Goal: Transaction & Acquisition: Purchase product/service

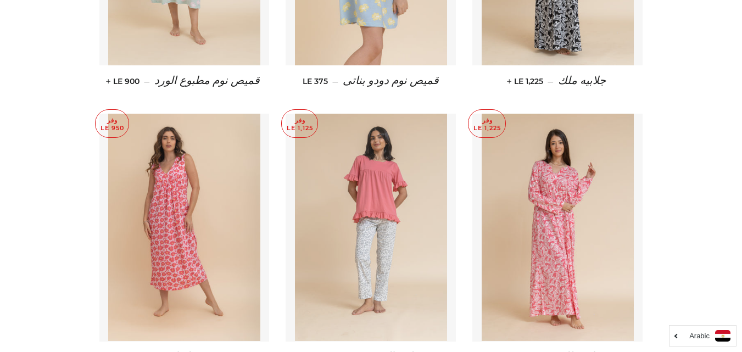
scroll to position [3737, 0]
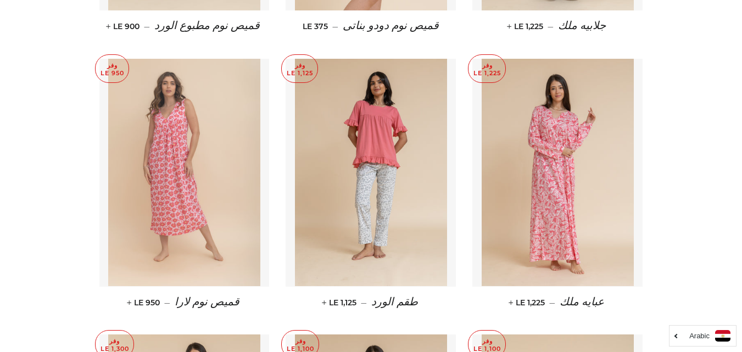
click at [162, 167] on img at bounding box center [184, 173] width 152 height 228
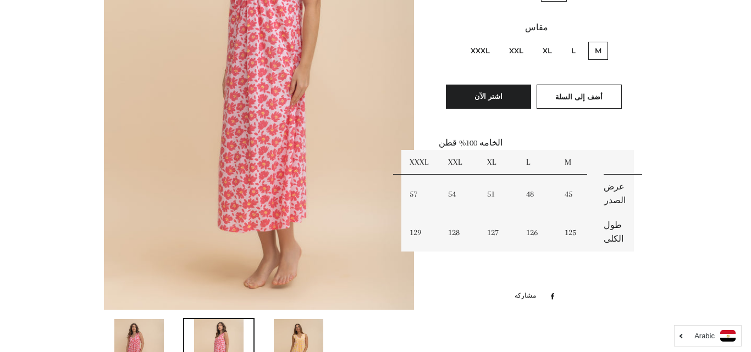
scroll to position [275, 0]
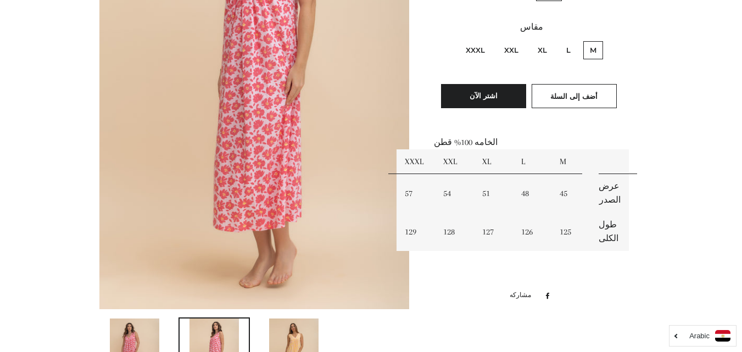
click at [320, 126] on img at bounding box center [254, 75] width 311 height 465
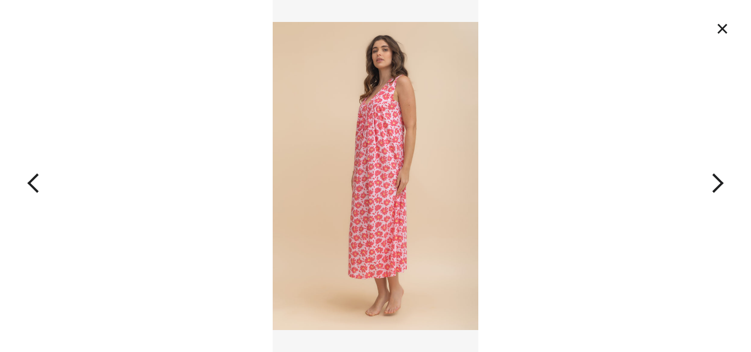
click at [723, 27] on button "×" at bounding box center [722, 28] width 24 height 24
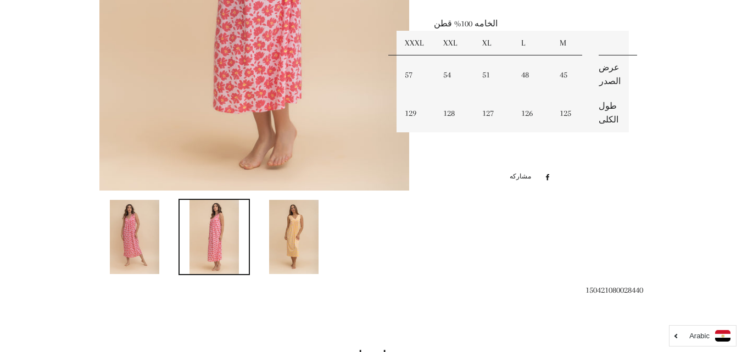
scroll to position [507, 0]
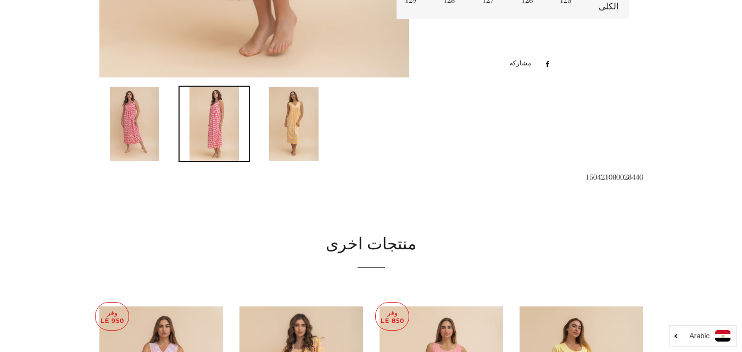
click at [297, 130] on img at bounding box center [293, 124] width 49 height 74
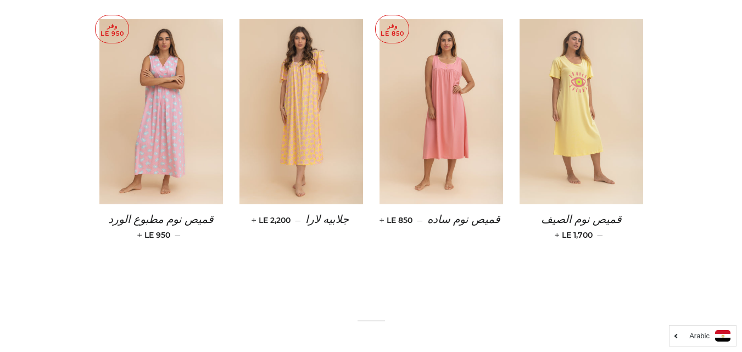
scroll to position [773, 0]
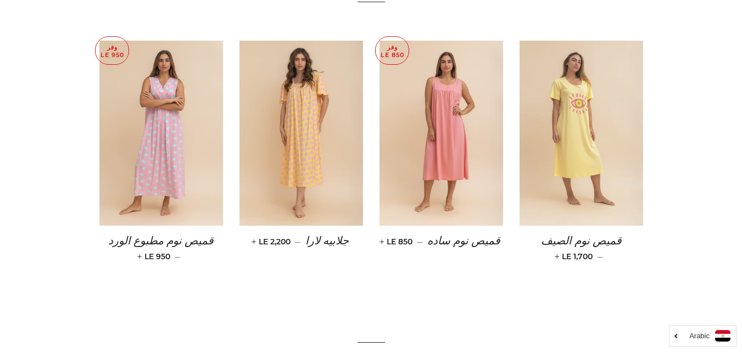
click at [564, 159] on img at bounding box center [582, 134] width 124 height 186
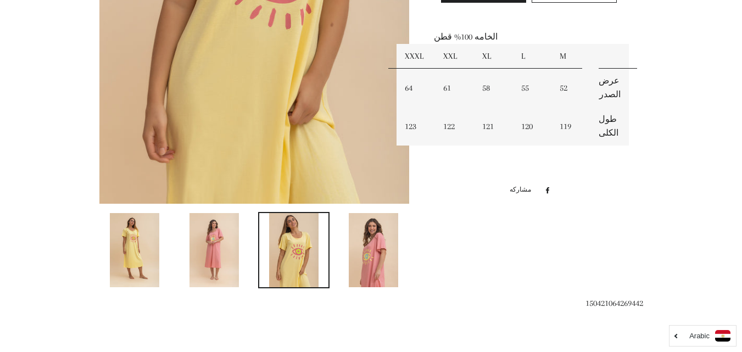
scroll to position [385, 0]
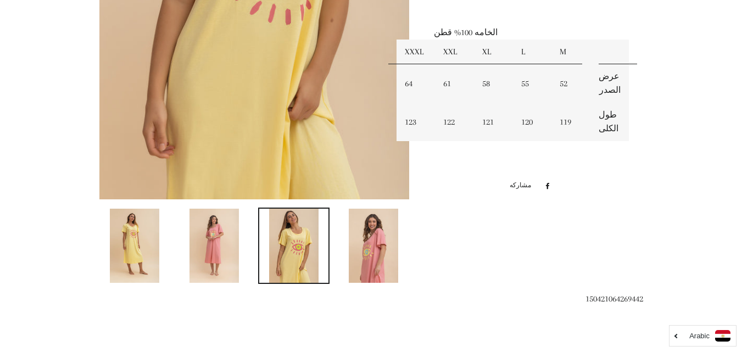
click at [226, 226] on img at bounding box center [214, 246] width 49 height 74
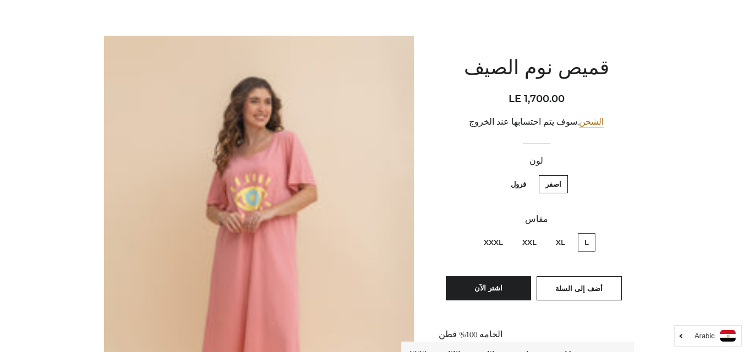
scroll to position [58, 0]
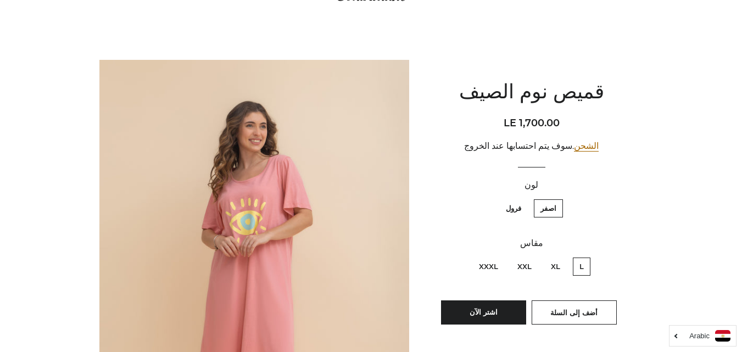
click at [304, 168] on img at bounding box center [254, 292] width 311 height 465
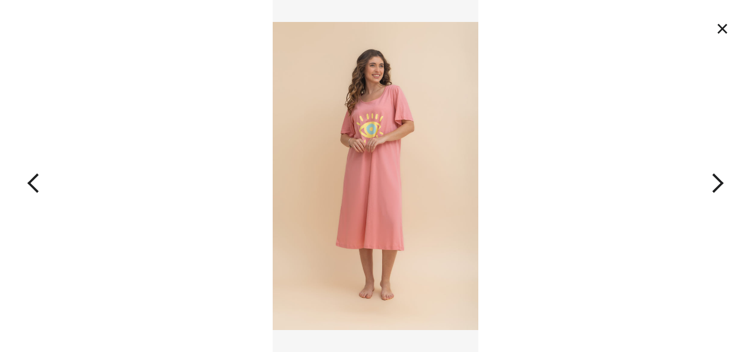
click at [724, 25] on button "×" at bounding box center [722, 28] width 24 height 24
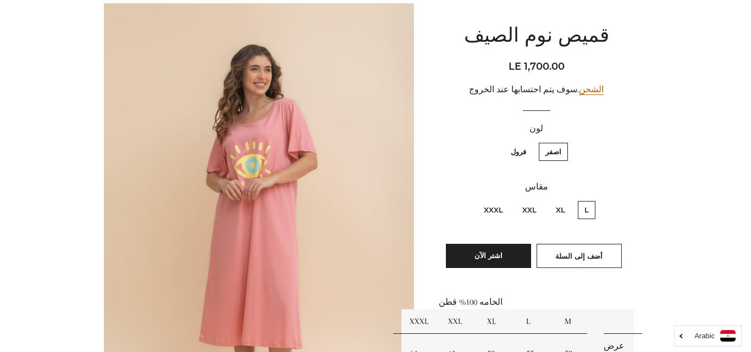
scroll to position [0, 0]
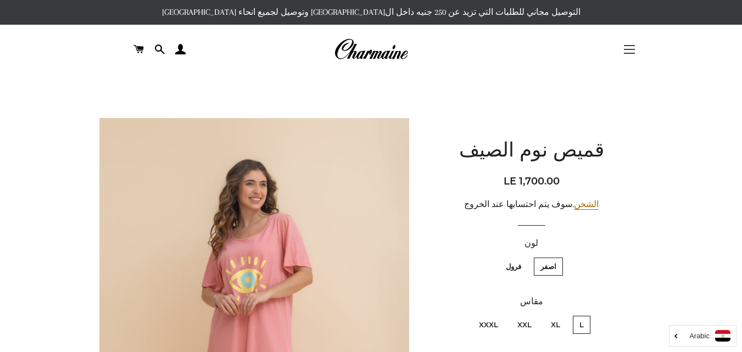
click at [630, 48] on button "التنقل في الموقع" at bounding box center [629, 49] width 27 height 27
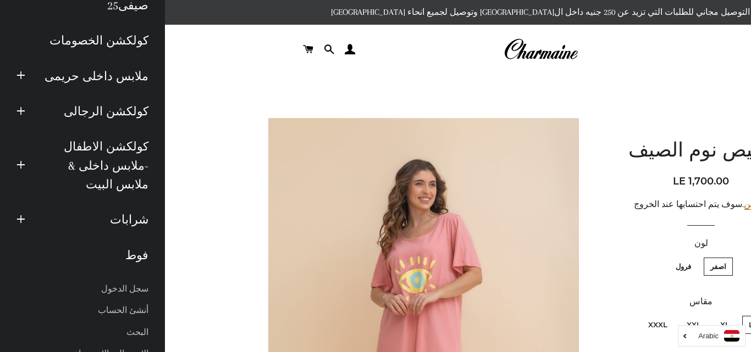
scroll to position [110, 0]
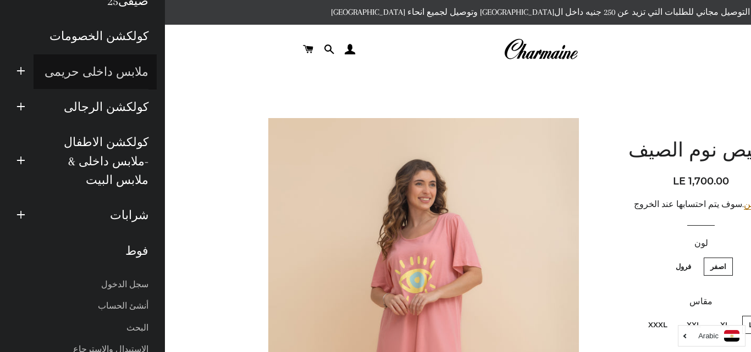
click at [128, 68] on link "ملابس داخلى حريمى" at bounding box center [95, 71] width 123 height 35
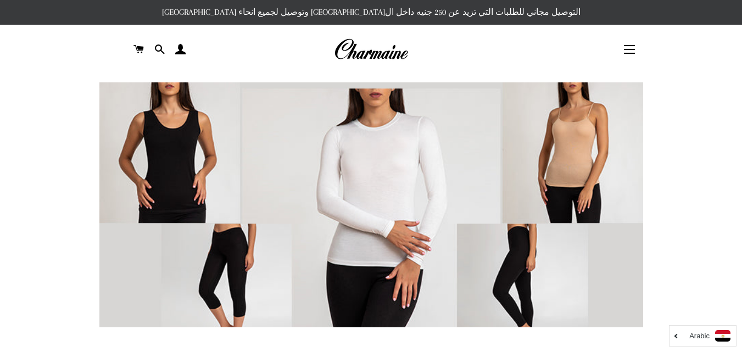
click at [495, 46] on link at bounding box center [371, 49] width 363 height 24
